Goal: Task Accomplishment & Management: Complete application form

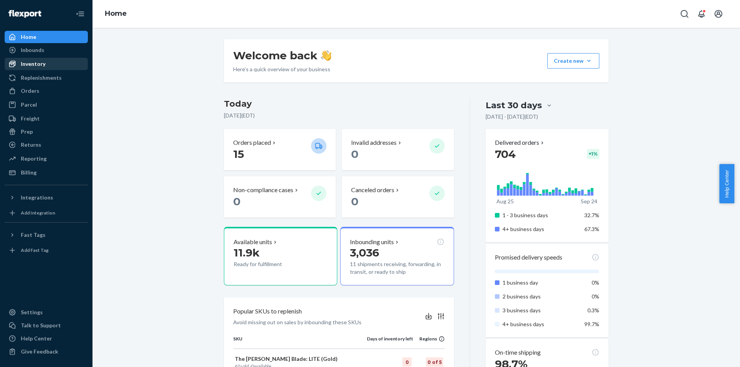
click at [43, 61] on div "Inventory" at bounding box center [33, 64] width 25 height 8
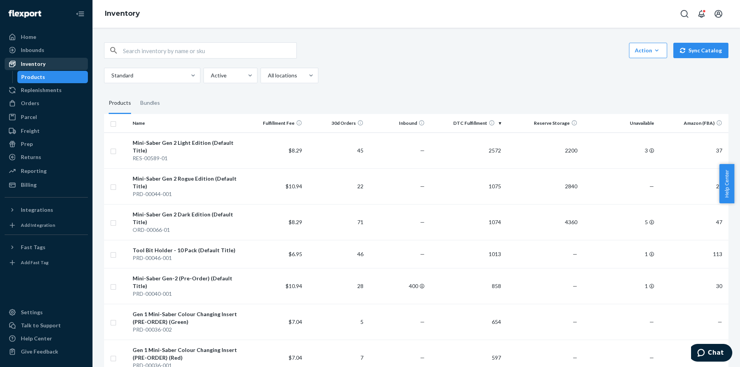
click at [40, 62] on div "Inventory" at bounding box center [33, 64] width 25 height 8
click at [47, 51] on div "Inbounds" at bounding box center [46, 50] width 82 height 11
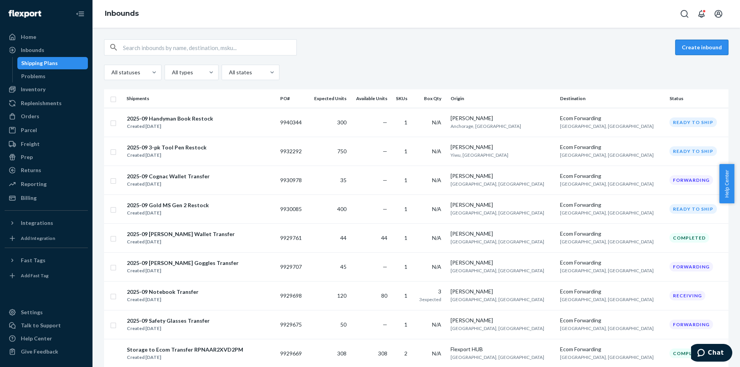
click at [695, 52] on button "Create inbound" at bounding box center [701, 47] width 53 height 15
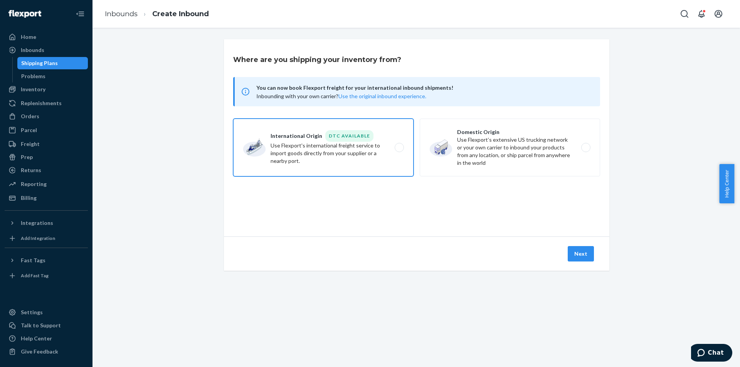
click at [405, 150] on label "International Origin DTC Available Use Flexport's international freight service…" at bounding box center [323, 148] width 180 height 58
click at [404, 150] on input "International Origin DTC Available Use Flexport's international freight service…" at bounding box center [401, 147] width 5 height 5
radio input "true"
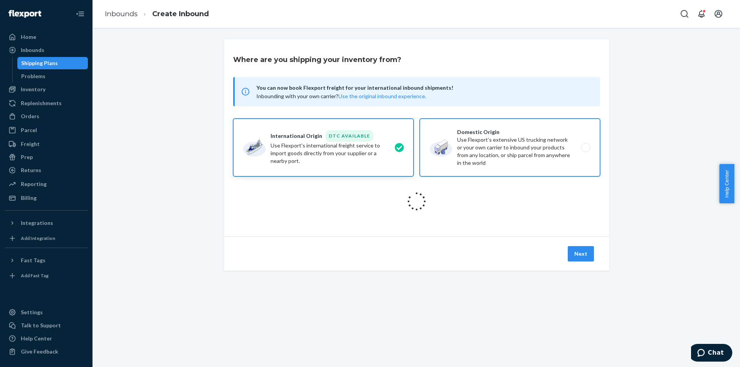
click at [470, 148] on label "Domestic Origin Use Flexport’s extensive US trucking network or your own carrie…" at bounding box center [510, 148] width 180 height 58
click at [586, 148] on input "Domestic Origin Use Flexport’s extensive US trucking network or your own carrie…" at bounding box center [588, 147] width 5 height 5
radio input "true"
radio input "false"
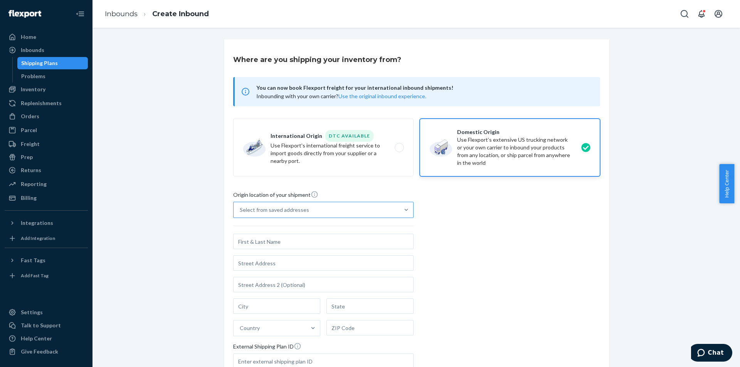
click at [353, 215] on div "Select from saved addresses" at bounding box center [317, 209] width 166 height 15
click at [241, 214] on input "Select from saved addresses" at bounding box center [240, 210] width 1 height 8
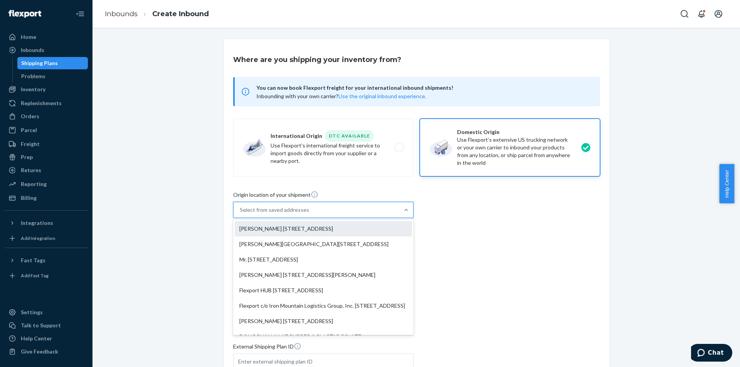
click at [316, 231] on div "[PERSON_NAME] [STREET_ADDRESS]" at bounding box center [323, 228] width 177 height 15
click at [241, 214] on input "option [PERSON_NAME] [STREET_ADDRESS] focused, 1 of 9. 9 results available. Use…" at bounding box center [240, 210] width 1 height 8
type input "[PERSON_NAME]"
type input "[GEOGRAPHIC_DATA]"
type input "ON"
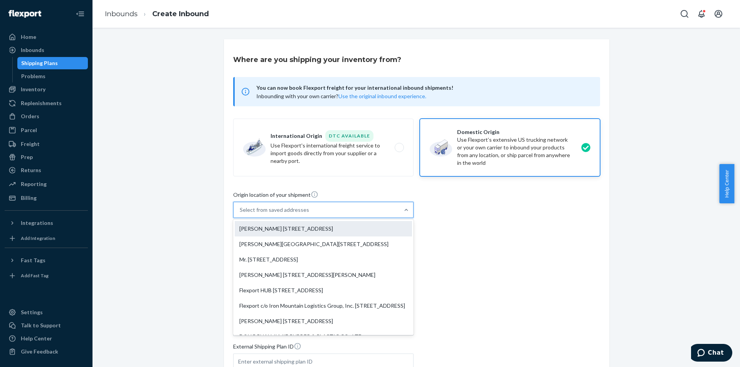
type input "N3C 2V3"
type input "[STREET_ADDRESS]"
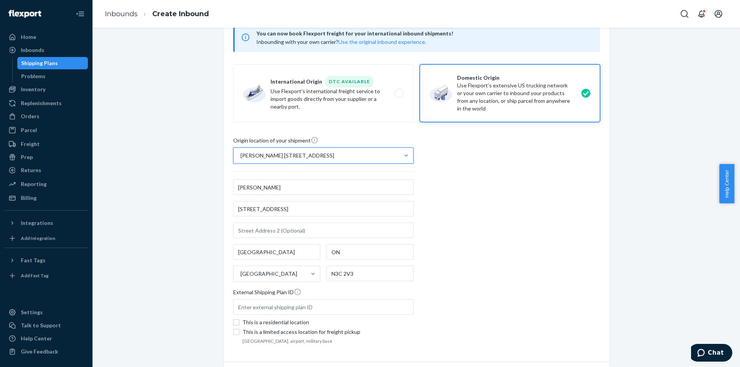
scroll to position [102, 0]
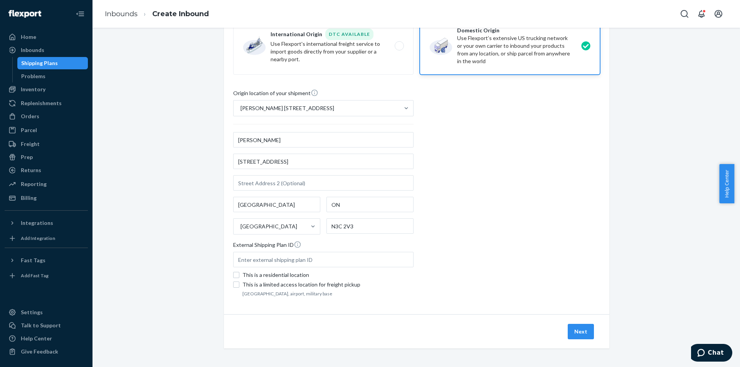
click at [581, 324] on div "Next" at bounding box center [417, 332] width 386 height 34
click at [582, 330] on button "Next" at bounding box center [581, 331] width 26 height 15
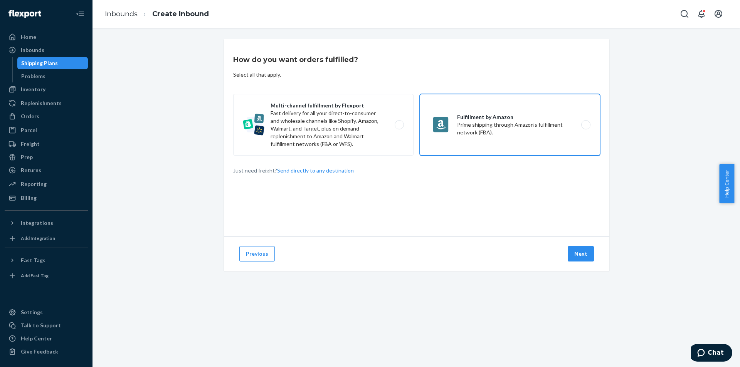
click at [550, 123] on label "Fulfillment by Amazon Prime shipping through Amazon’s fulfillment network (FBA)." at bounding box center [510, 125] width 180 height 62
click at [586, 123] on input "Fulfillment by Amazon Prime shipping through Amazon’s fulfillment network (FBA)." at bounding box center [588, 125] width 5 height 5
radio input "true"
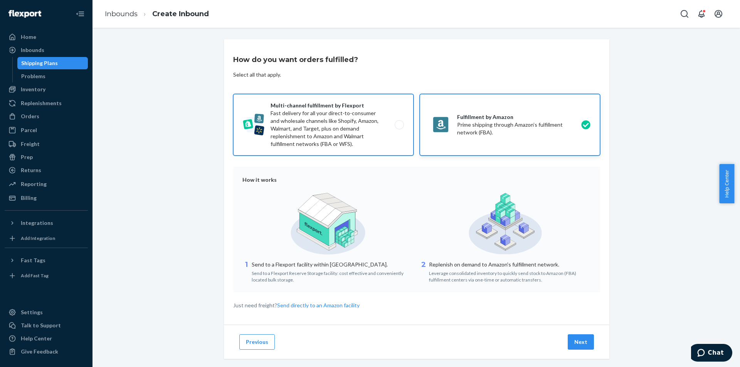
click at [331, 116] on label "Multi-channel fulfillment by Flexport Fast delivery for all your direct-to-cons…" at bounding box center [323, 125] width 180 height 62
click at [399, 123] on input "Multi-channel fulfillment by Flexport Fast delivery for all your direct-to-cons…" at bounding box center [401, 125] width 5 height 5
radio input "true"
radio input "false"
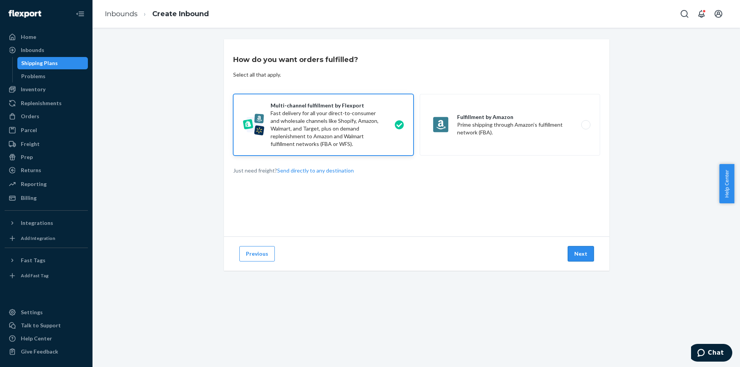
click at [581, 253] on button "Next" at bounding box center [581, 253] width 26 height 15
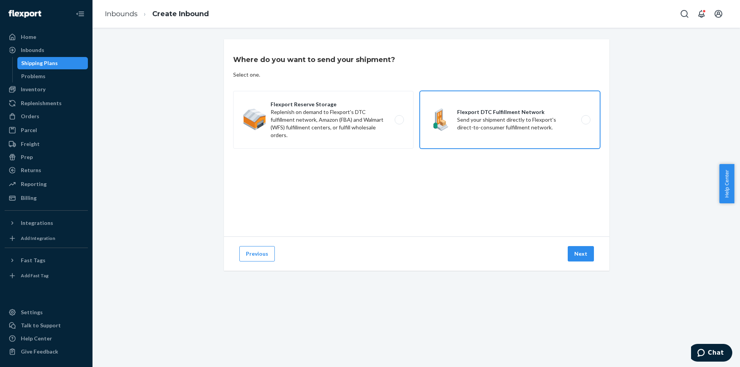
click at [510, 133] on label "Flexport DTC Fulfillment Network Send your shipment directly to Flexport's dire…" at bounding box center [510, 120] width 180 height 58
click at [586, 123] on input "Flexport DTC Fulfillment Network Send your shipment directly to Flexport's dire…" at bounding box center [588, 120] width 5 height 5
radio input "true"
click at [582, 250] on button "Next" at bounding box center [581, 253] width 26 height 15
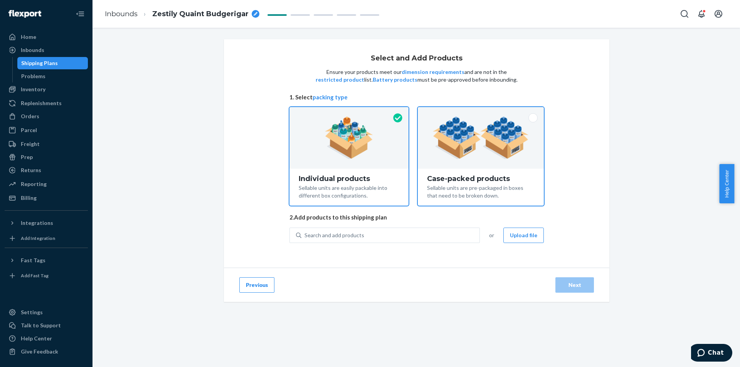
click at [420, 166] on div at bounding box center [481, 138] width 126 height 62
click at [478, 112] on input "Case-packed products Sellable units are pre-packaged in boxes that need to be b…" at bounding box center [480, 109] width 5 height 5
radio input "true"
radio input "false"
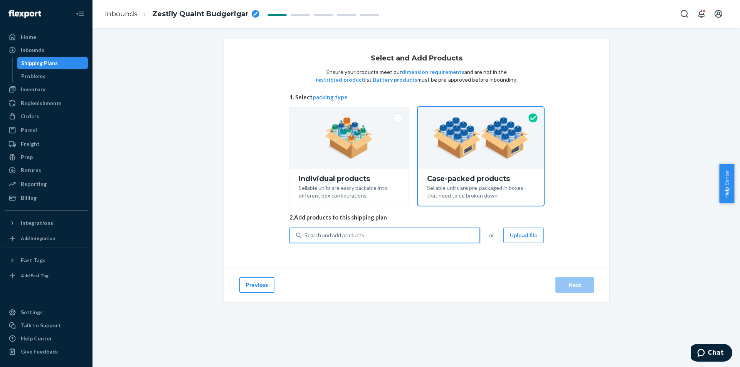
click at [386, 237] on div "Search and add products" at bounding box center [390, 236] width 178 height 14
click at [305, 237] on input "0 results available. Use Up and Down to choose options, press Enter to select t…" at bounding box center [305, 236] width 1 height 8
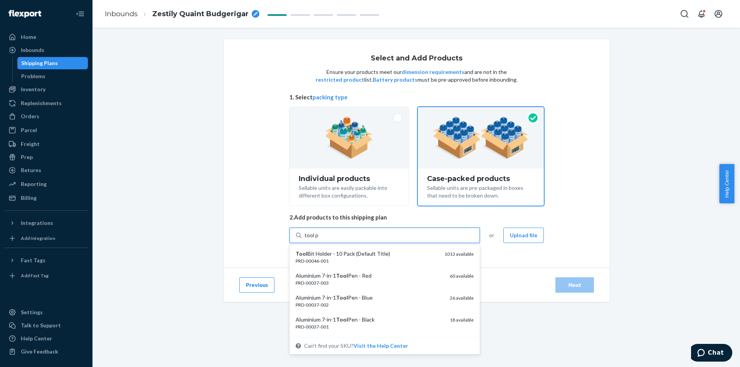
type input "tool pen"
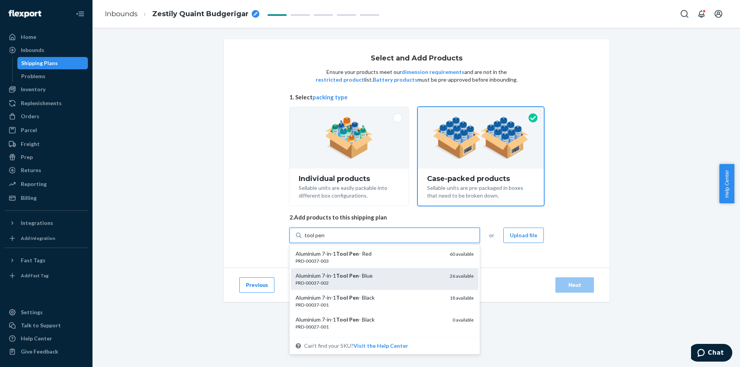
click at [380, 274] on div "Aluminium 7-in-1 Tool Pen - Blue" at bounding box center [370, 276] width 148 height 8
click at [325, 239] on input "tool pen" at bounding box center [315, 236] width 20 height 8
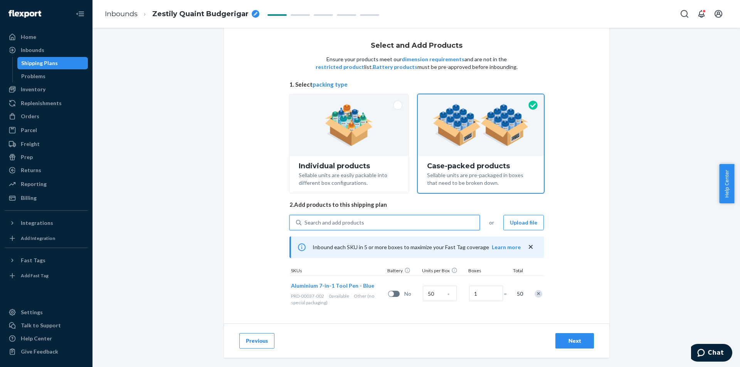
scroll to position [17, 0]
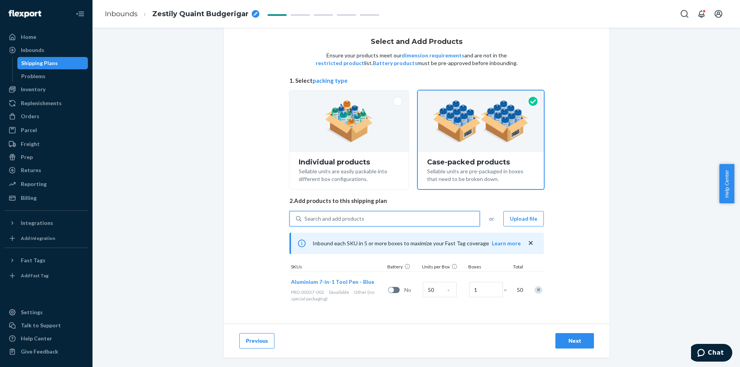
click at [571, 341] on div "Next" at bounding box center [574, 341] width 25 height 8
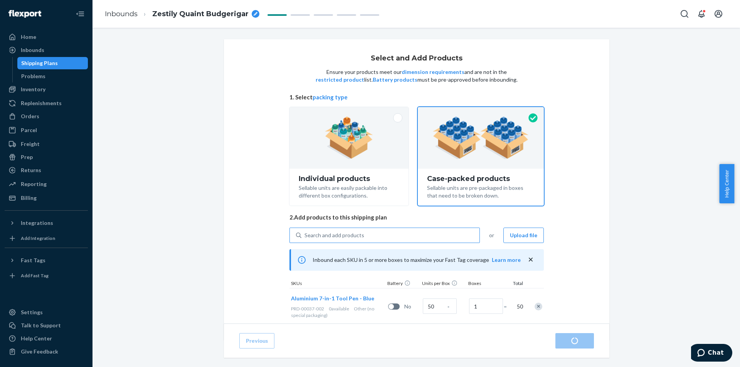
radio input "true"
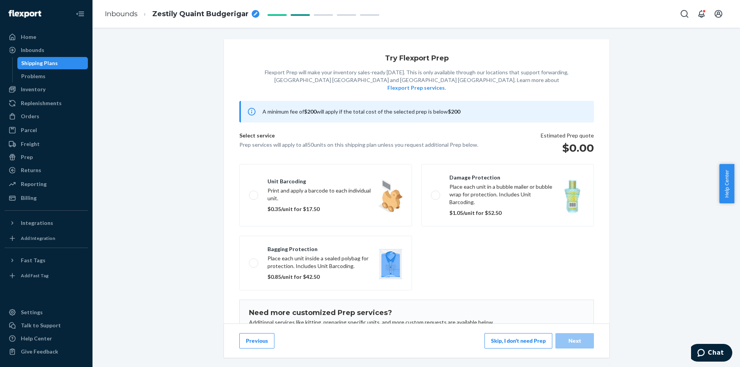
scroll to position [51, 0]
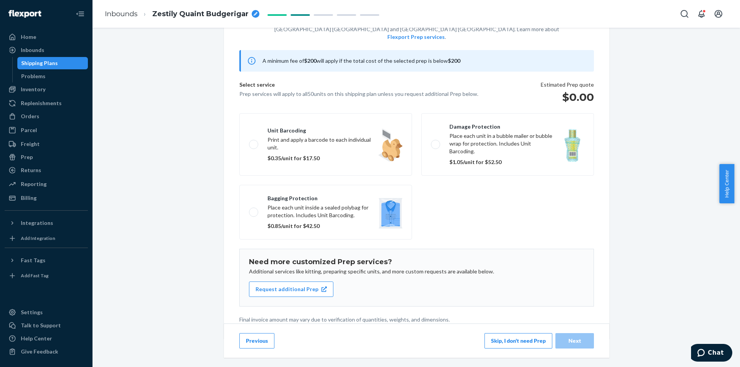
click at [520, 338] on button "Skip, I don't need Prep" at bounding box center [519, 340] width 68 height 15
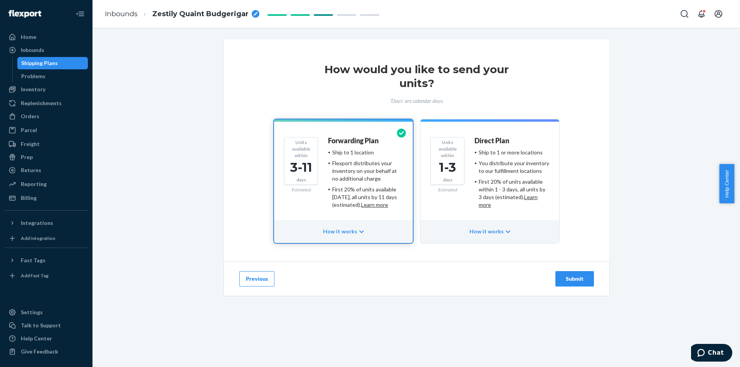
click at [572, 278] on div "Submit" at bounding box center [574, 279] width 25 height 8
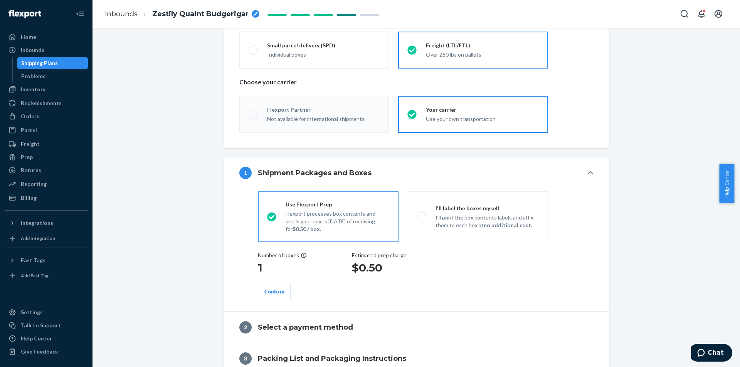
radio input "true"
radio input "false"
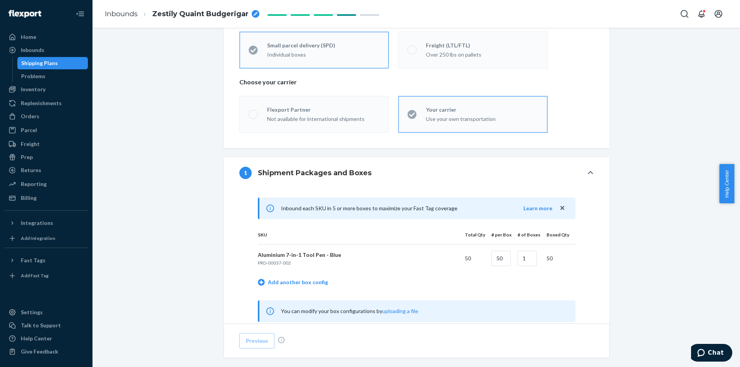
scroll to position [308, 0]
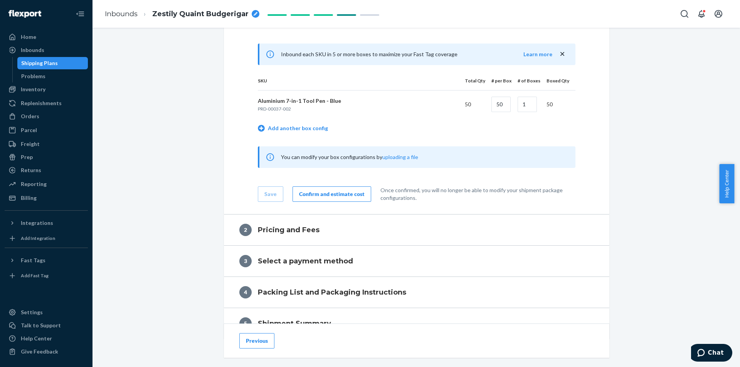
click at [332, 194] on div "Confirm and estimate cost" at bounding box center [332, 194] width 66 height 8
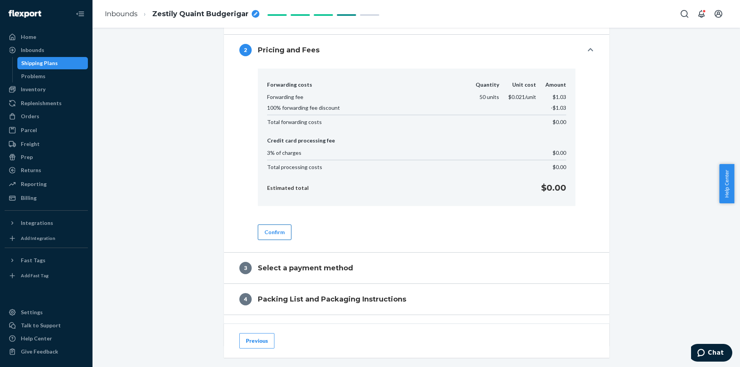
click at [276, 236] on button "Confirm" at bounding box center [275, 232] width 34 height 15
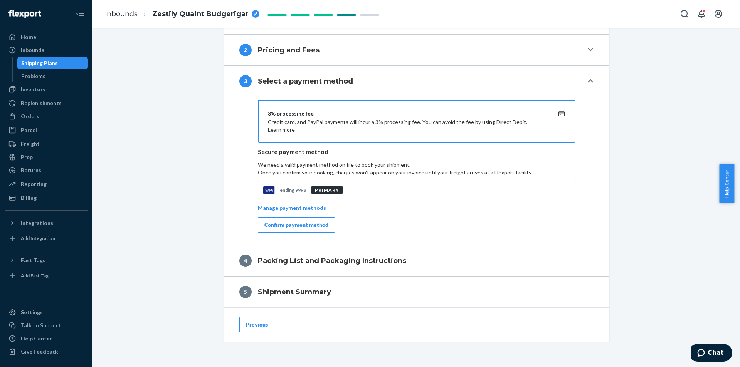
click at [207, 19] on span "Zestily Quaint Budgerigar" at bounding box center [200, 14] width 96 height 10
drag, startPoint x: 219, startPoint y: 15, endPoint x: 125, endPoint y: 4, distance: 94.7
click at [125, 4] on ol "Inbounds Zestily Quaint Budgerigar" at bounding box center [173, 14] width 148 height 25
type input "2025-09 Blue Tool Pen Transfer"
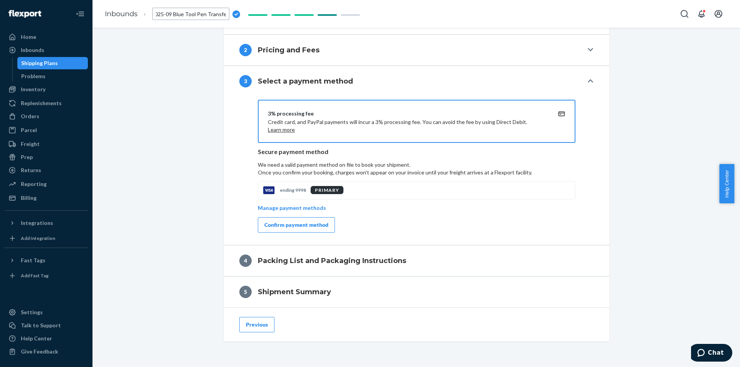
click at [306, 225] on div "Confirm payment method" at bounding box center [296, 225] width 64 height 8
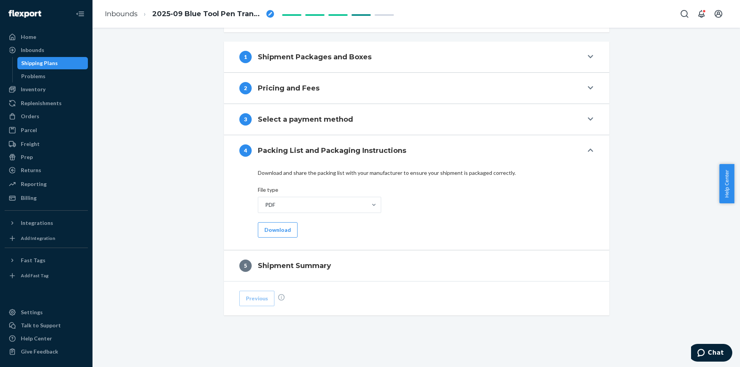
scroll to position [270, 0]
click at [278, 232] on button "Download" at bounding box center [278, 229] width 40 height 15
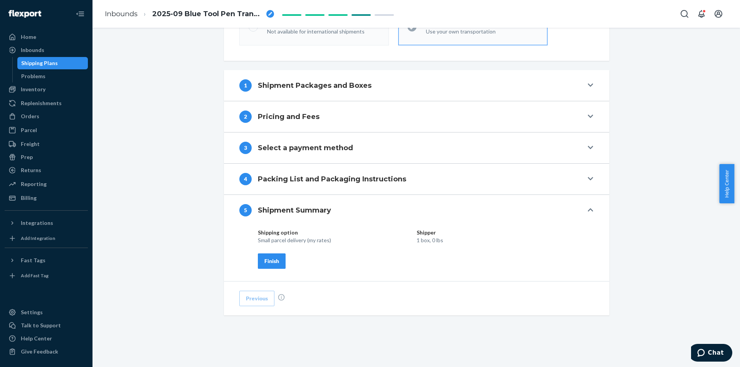
scroll to position [242, 0]
click at [274, 257] on button "Finish" at bounding box center [272, 261] width 28 height 15
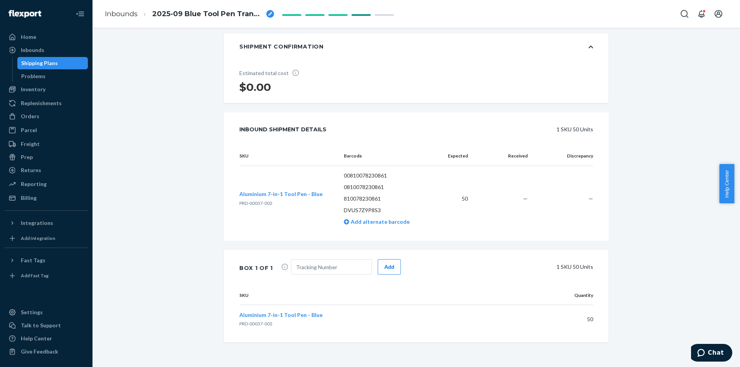
scroll to position [127, 0]
click at [339, 271] on input "text" at bounding box center [331, 266] width 81 height 15
paste input "1ZH2Y0186826839327"
type input "1ZH2Y0186826839327"
click at [388, 267] on div "Add" at bounding box center [389, 267] width 10 height 8
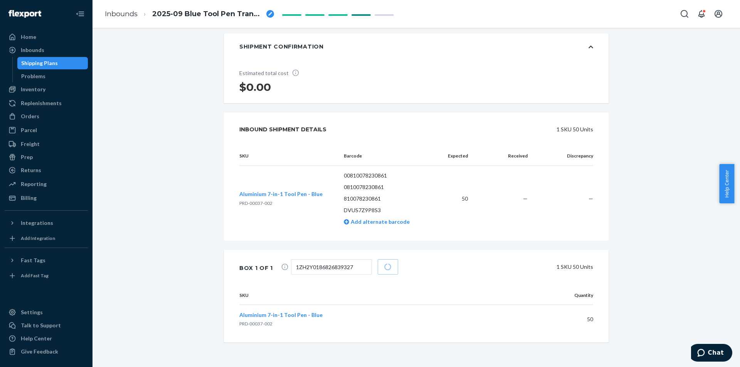
scroll to position [0, 0]
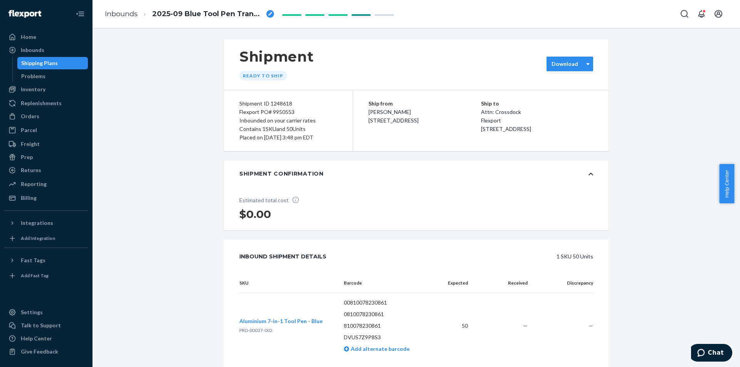
click at [579, 61] on div "Download" at bounding box center [565, 64] width 36 height 8
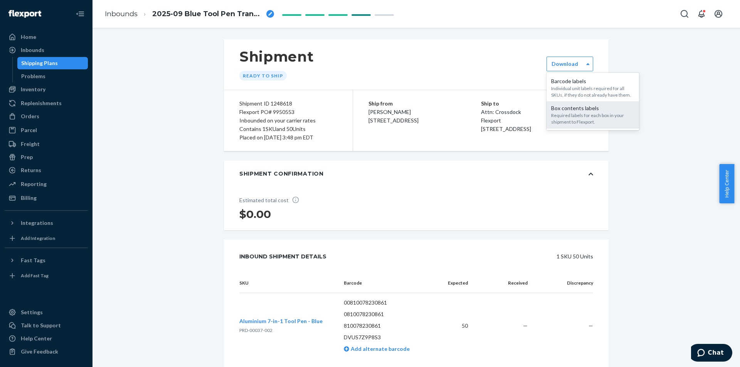
click at [568, 111] on div "Box contents labels" at bounding box center [592, 108] width 83 height 8
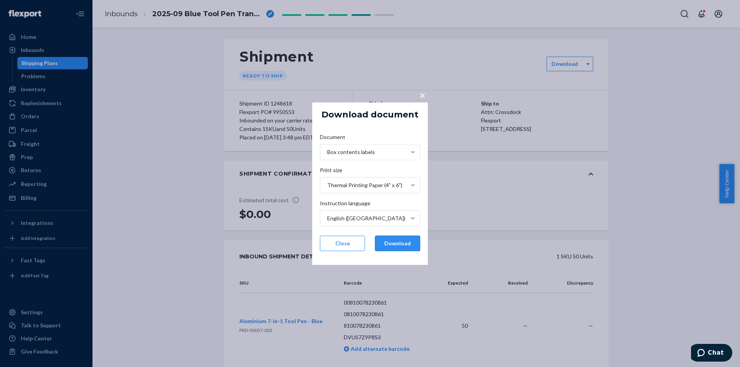
click at [390, 243] on button "Download" at bounding box center [397, 243] width 45 height 15
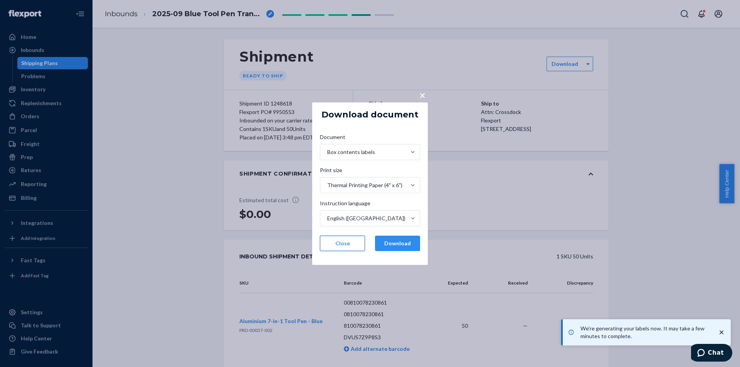
click at [335, 244] on button "Close" at bounding box center [342, 243] width 45 height 15
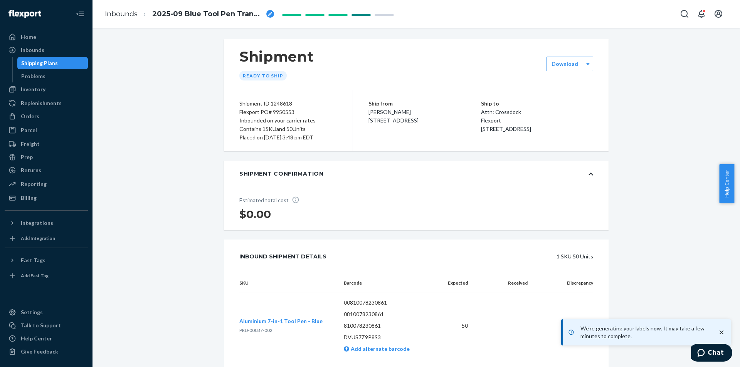
click at [163, 163] on div "Shipment Ready to ship option [object Object], selected. 0 results available. S…" at bounding box center [416, 293] width 636 height 508
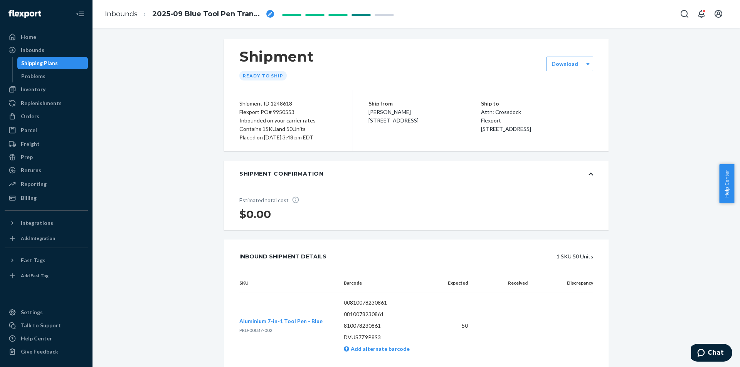
click at [177, 96] on div "Shipment Ready to ship option [object Object], selected. 0 results available. S…" at bounding box center [416, 293] width 636 height 508
click at [51, 64] on div "Shipping Plans" at bounding box center [39, 63] width 37 height 8
